Goal: Find specific page/section: Find specific page/section

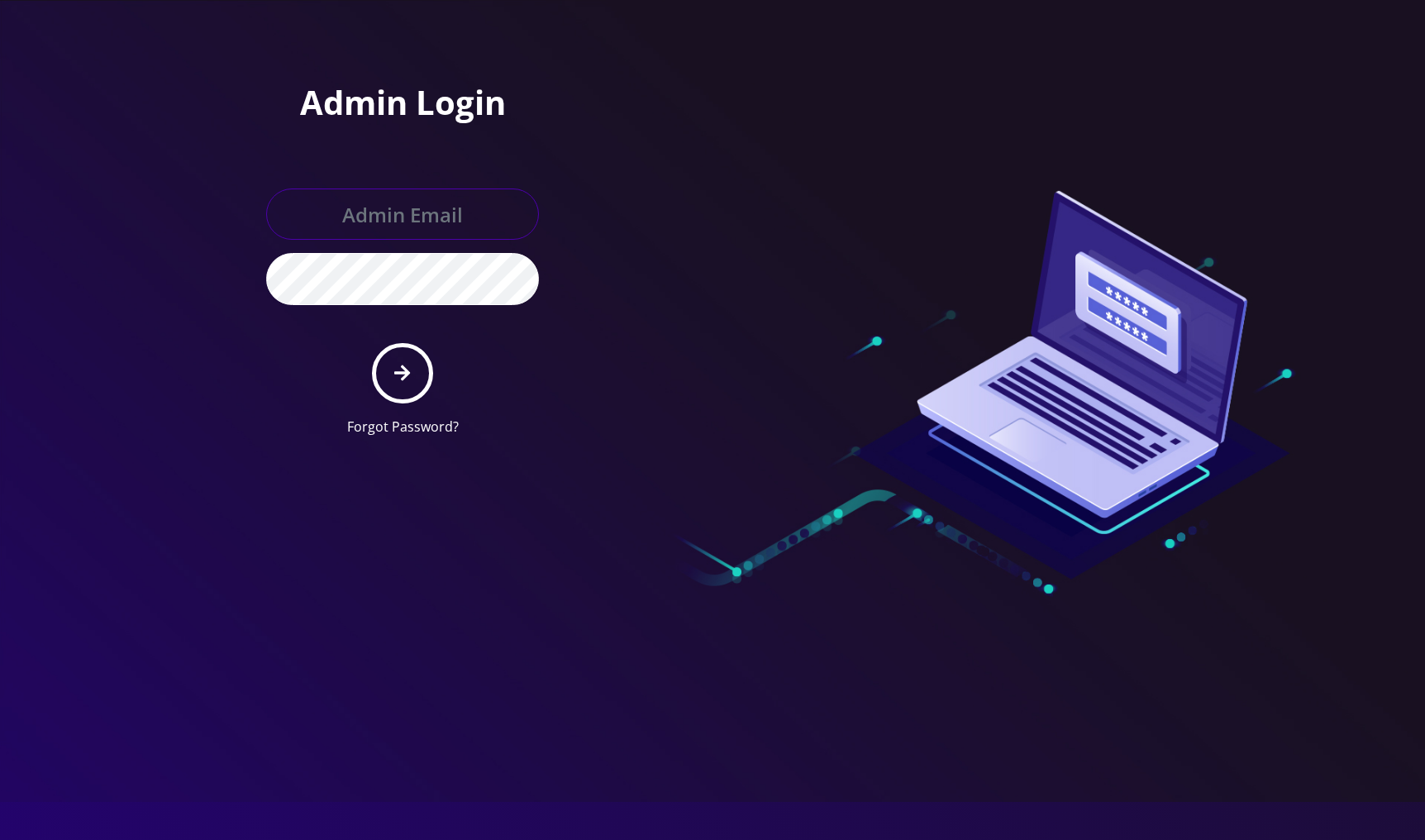
type input "[EMAIL_ADDRESS][DOMAIN_NAME]"
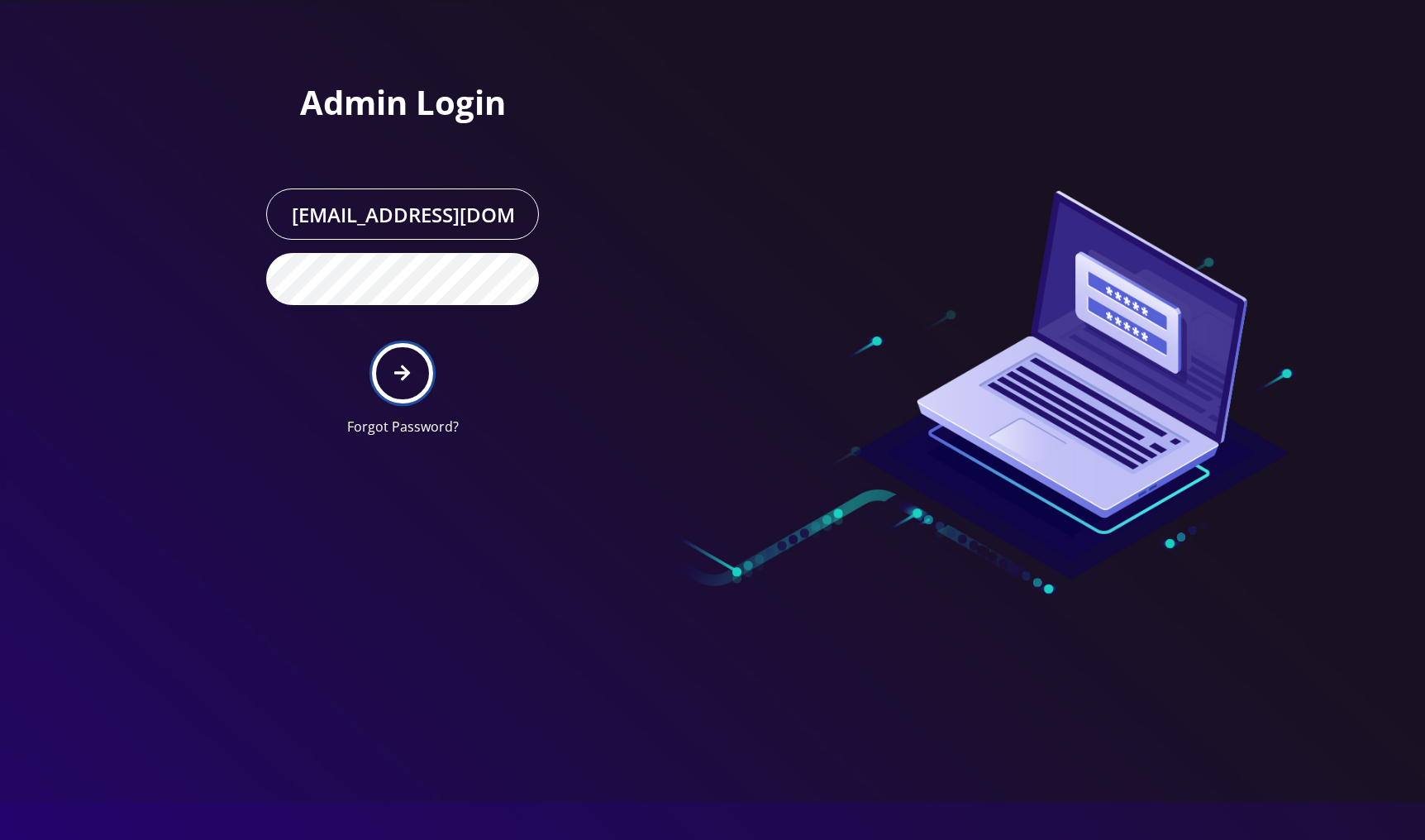
click at [397, 379] on icon "submit" at bounding box center [402, 373] width 16 height 19
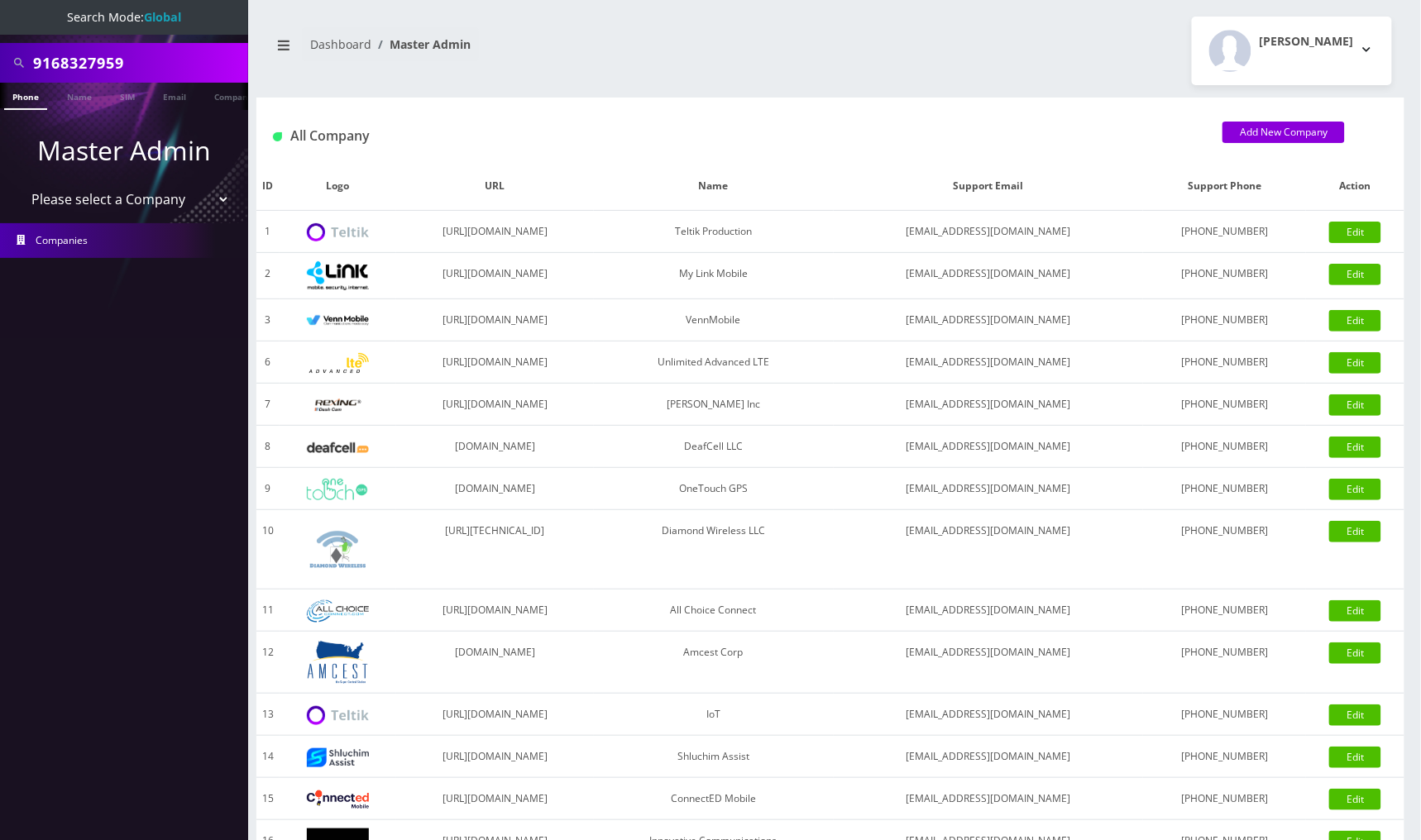
click at [200, 66] on input "9168327959" at bounding box center [138, 63] width 210 height 31
paste input "430288353"
type input "4302883539"
click at [28, 95] on link "Phone" at bounding box center [25, 96] width 43 height 27
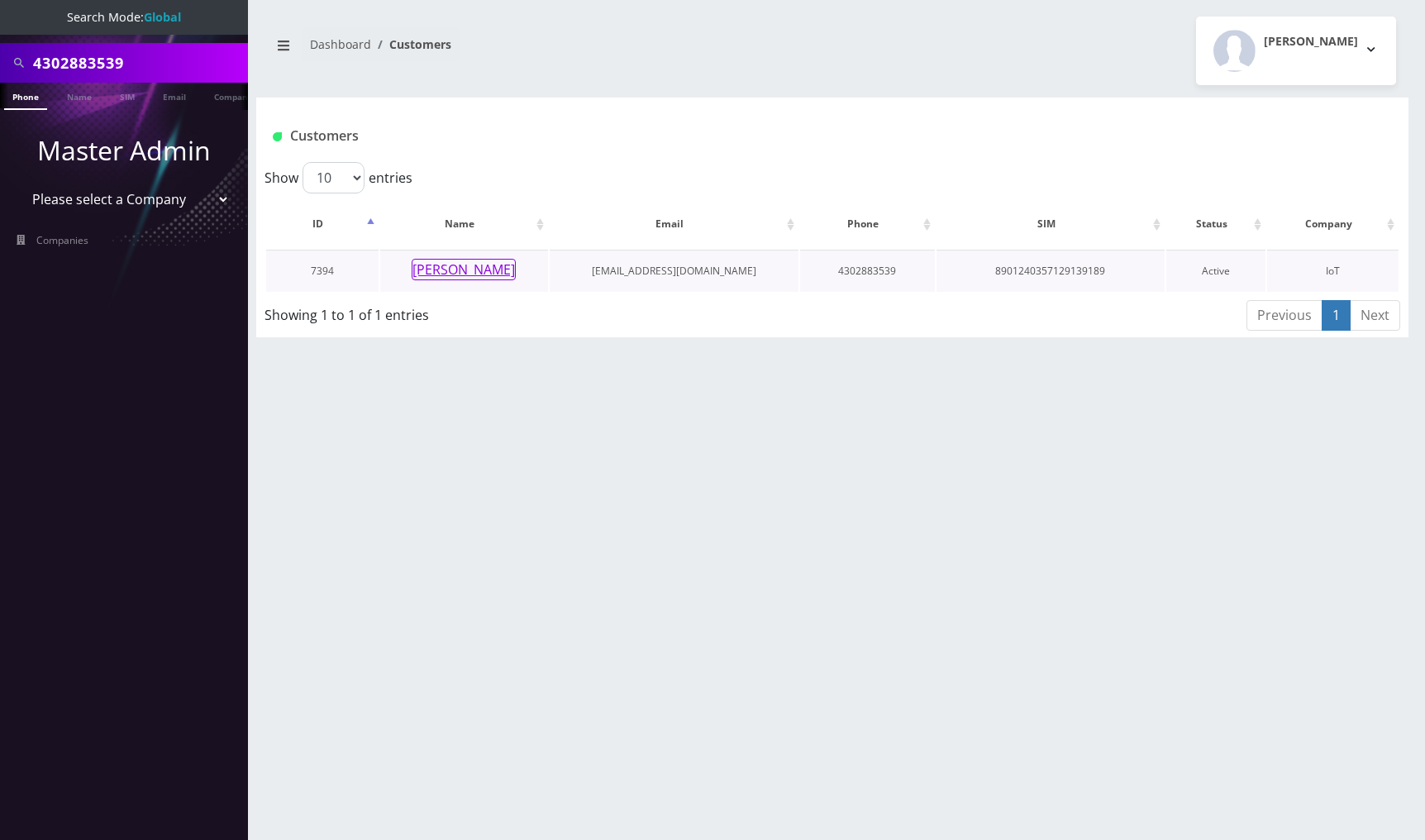
click at [474, 274] on button "John Creasy" at bounding box center [463, 269] width 104 height 21
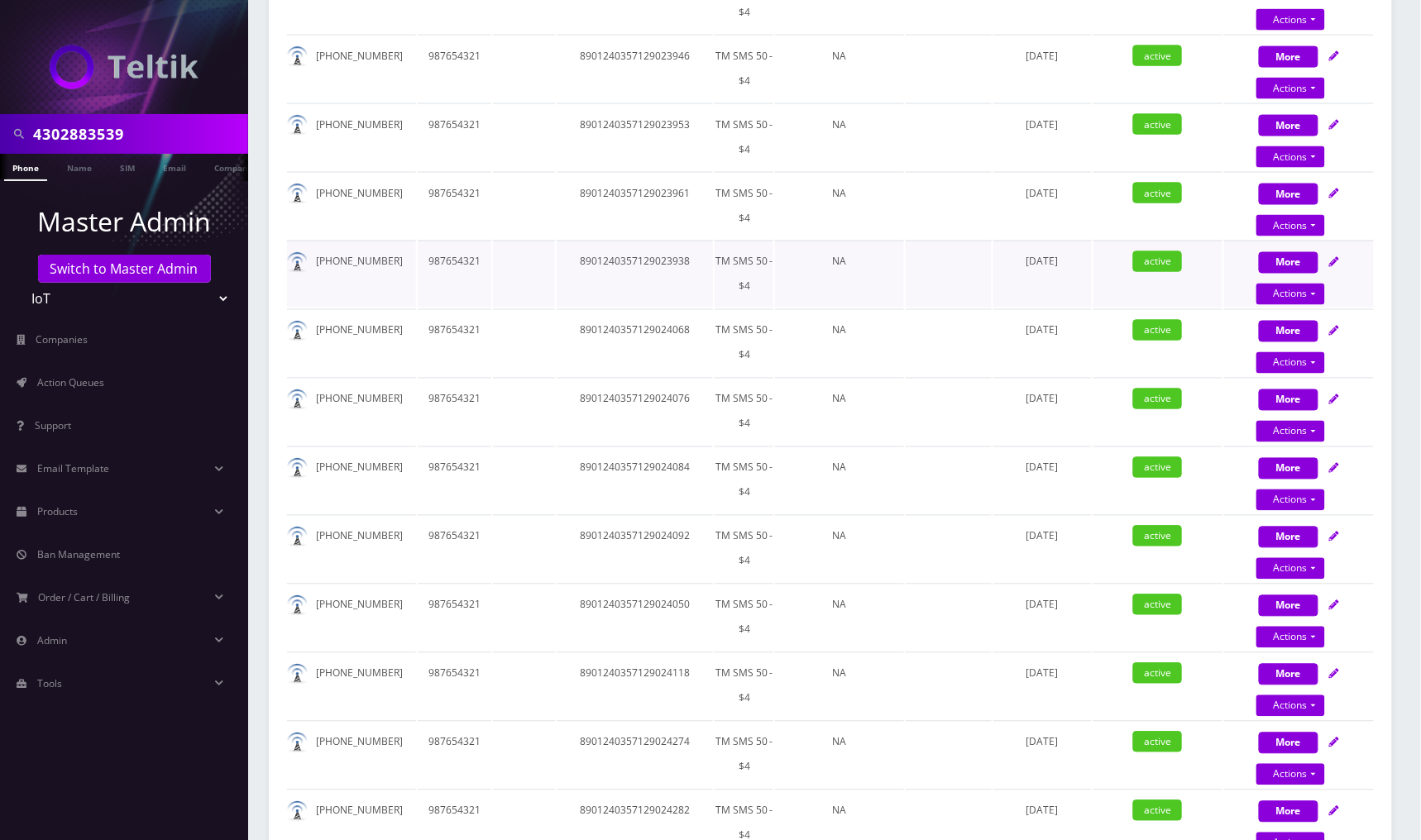
scroll to position [1, 0]
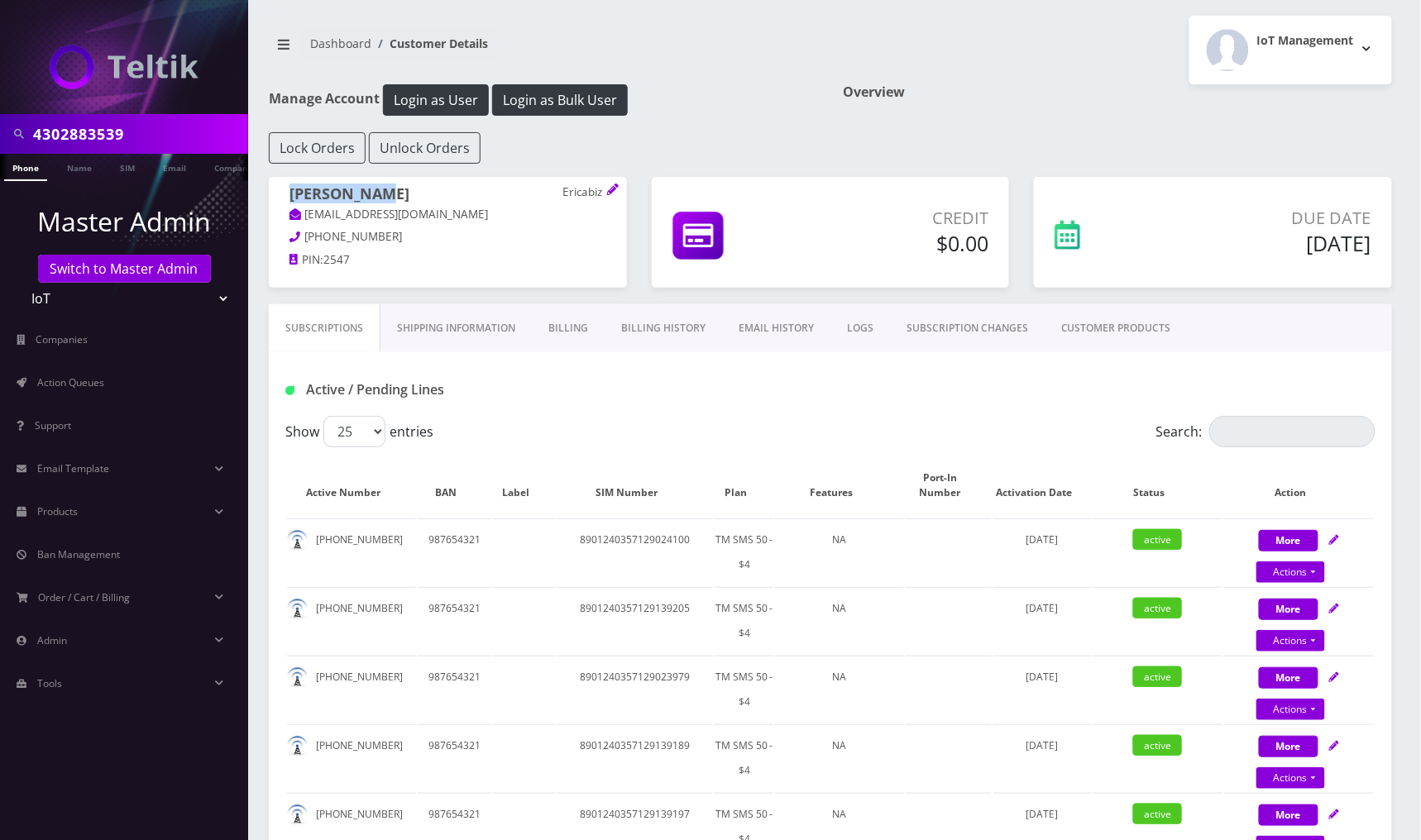
drag, startPoint x: 431, startPoint y: 191, endPoint x: 285, endPoint y: 194, distance: 146.0
click at [285, 194] on div "John Creasy Ericabiz ericaflipsstuff@gmail.com 512-541-8318 PIN: 2547" at bounding box center [448, 229] width 358 height 105
copy h1 "John Creasy"
